Goal: Transaction & Acquisition: Purchase product/service

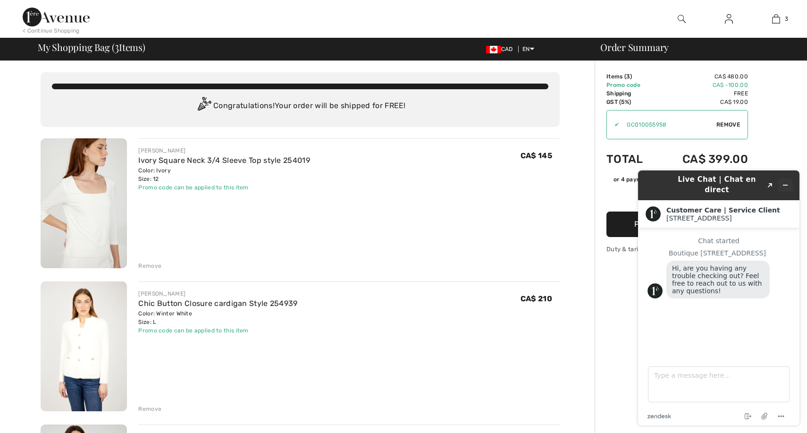
click at [786, 182] on icon "Minimize widget" at bounding box center [785, 185] width 7 height 7
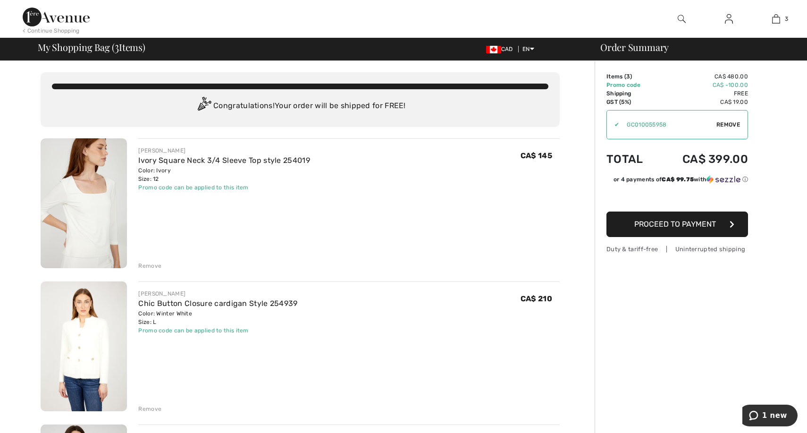
click at [40, 28] on div "< Continue Shopping" at bounding box center [51, 30] width 57 height 8
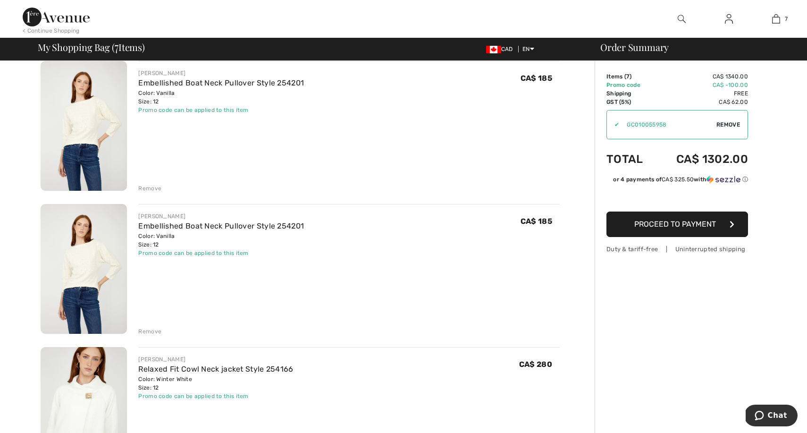
scroll to position [622, 0]
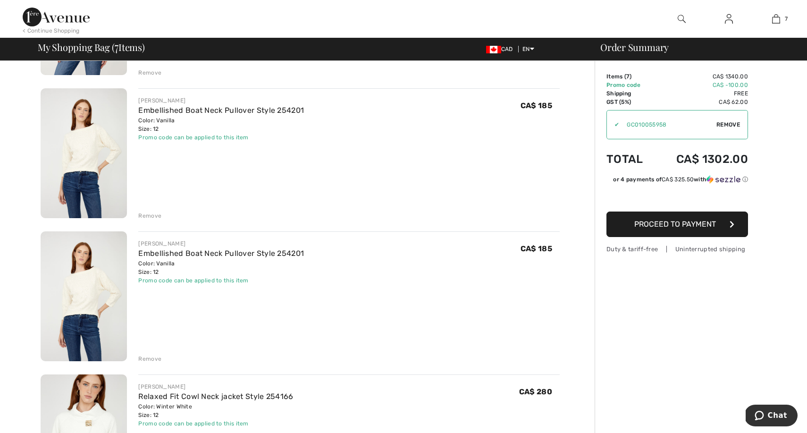
click at [152, 354] on div "Remove" at bounding box center [149, 358] width 23 height 8
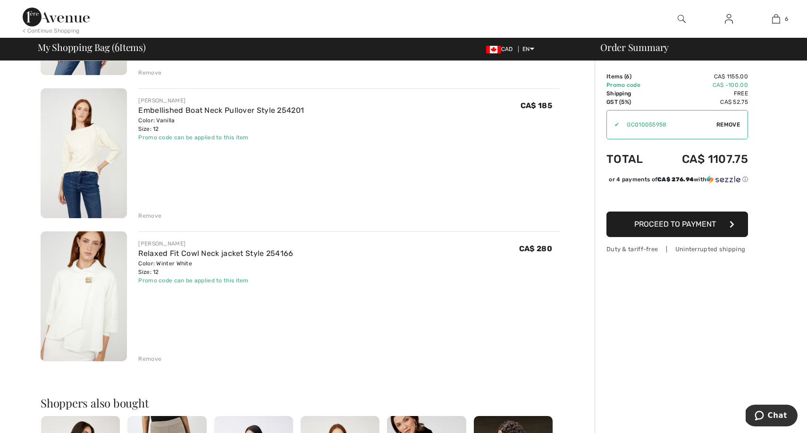
click at [151, 213] on div "Remove" at bounding box center [149, 215] width 23 height 8
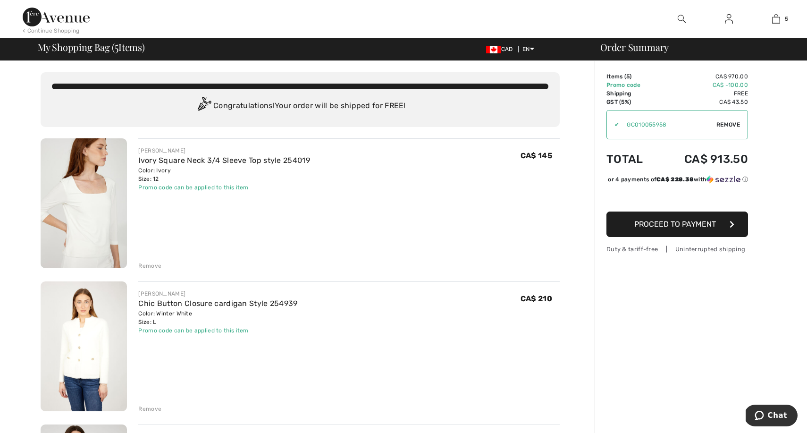
scroll to position [0, 0]
click at [51, 31] on div "< Continue Shopping" at bounding box center [51, 30] width 57 height 8
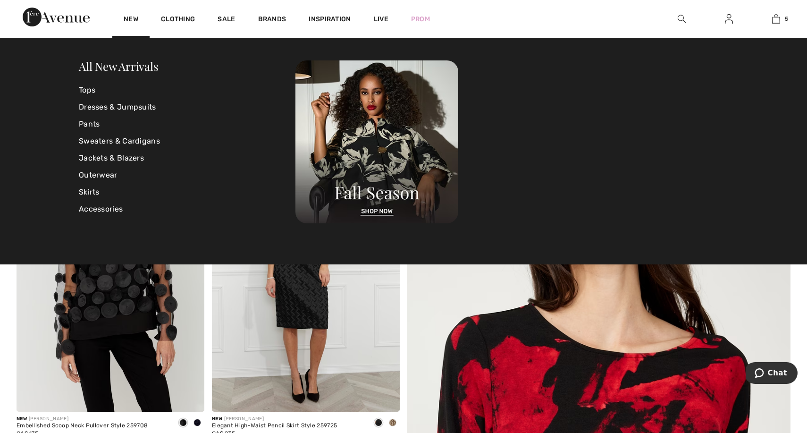
click at [134, 14] on div "New" at bounding box center [130, 19] width 37 height 38
click at [118, 67] on link "All New Arrivals" at bounding box center [118, 66] width 79 height 15
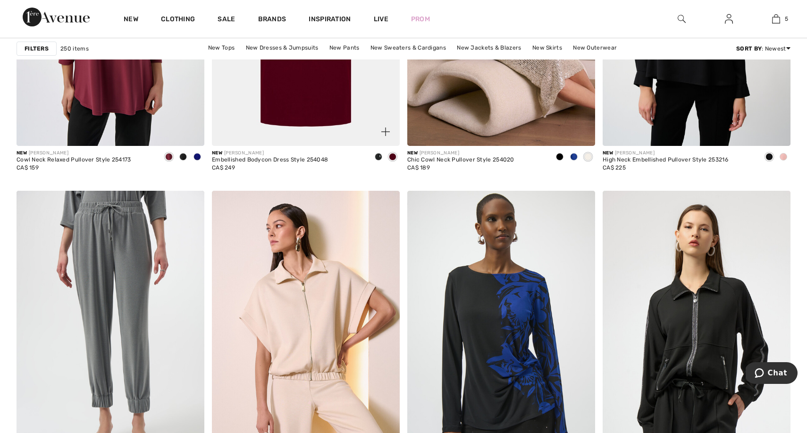
scroll to position [2046, 0]
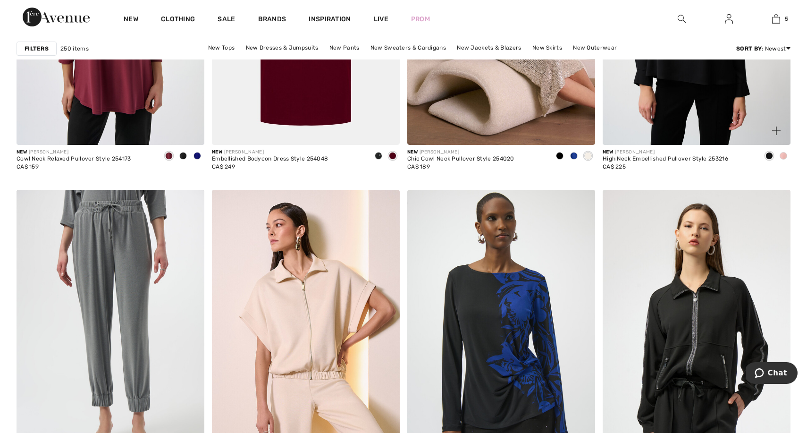
click at [786, 153] on span at bounding box center [784, 156] width 8 height 8
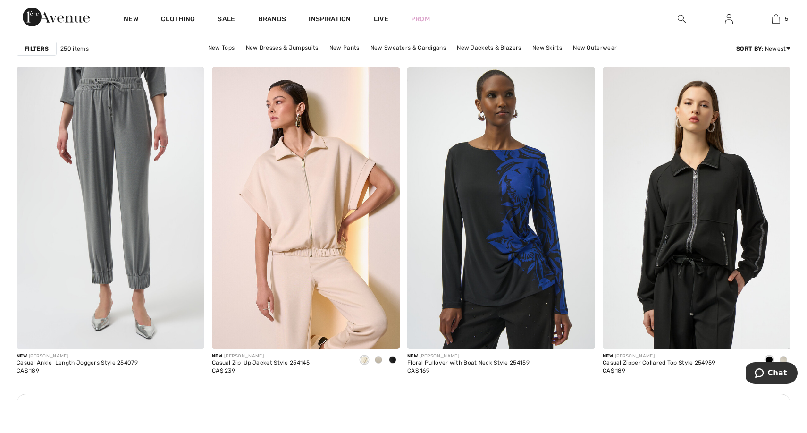
scroll to position [2212, 0]
